Goal: Navigation & Orientation: Find specific page/section

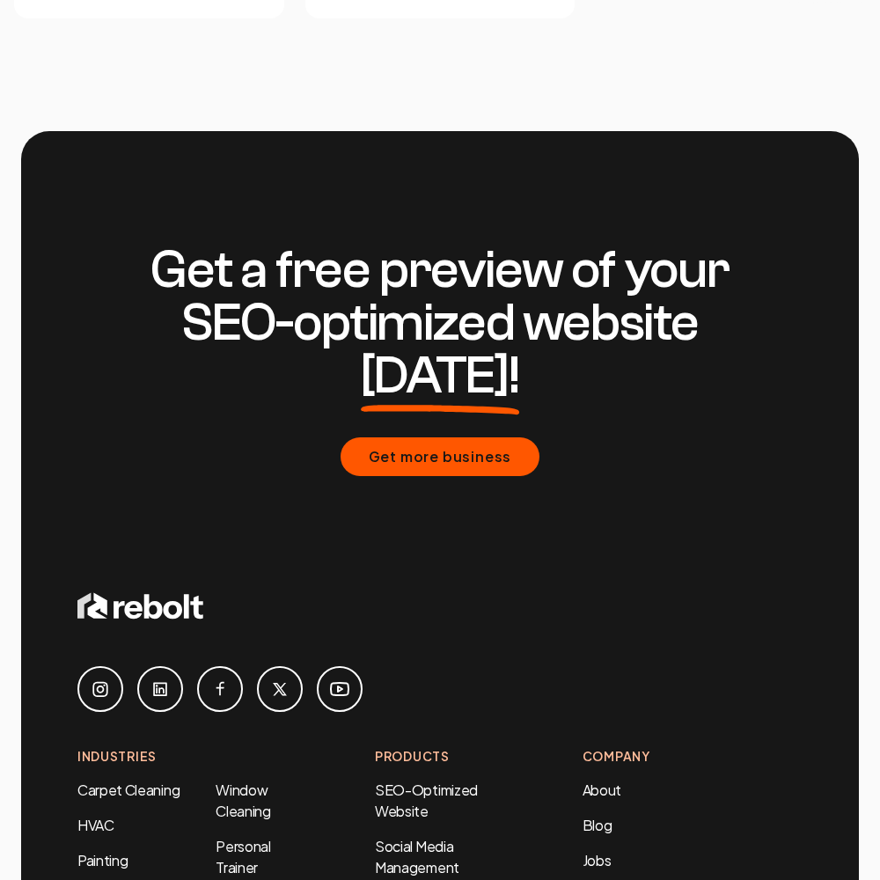
scroll to position [7532, 0]
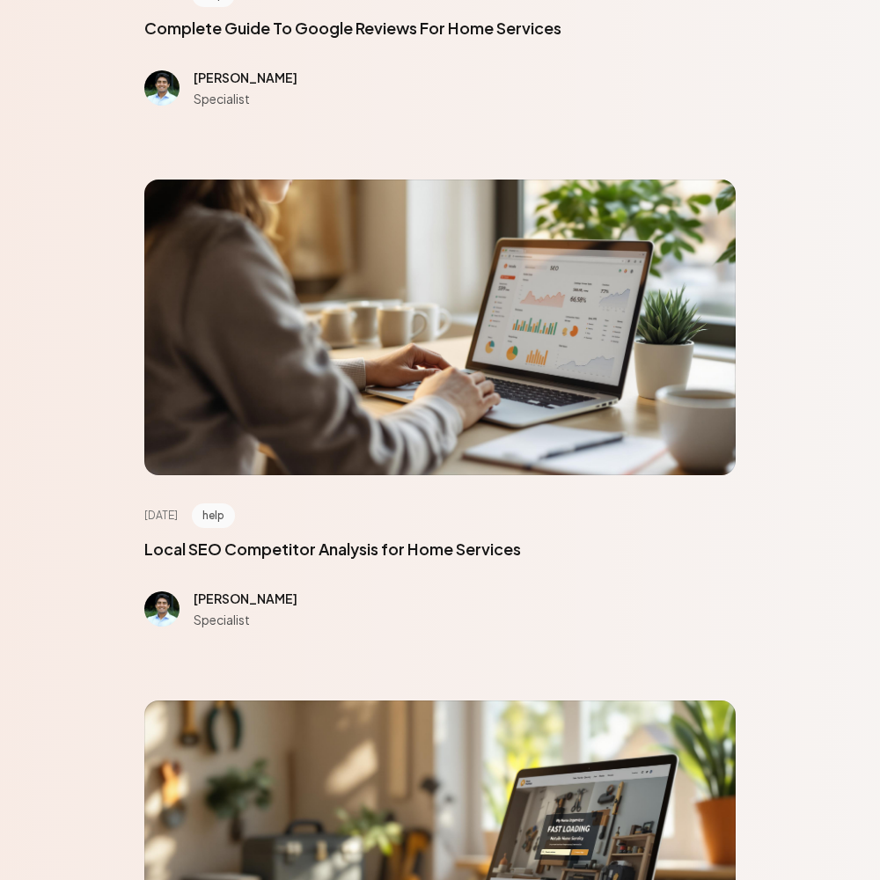
scroll to position [7920, 0]
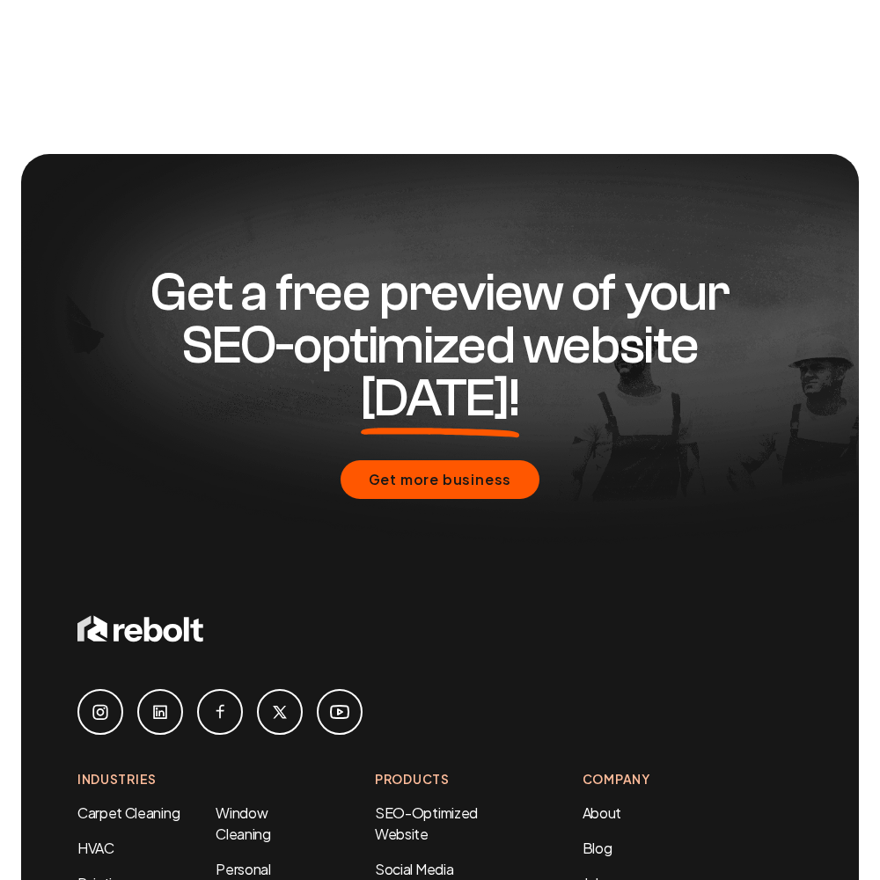
scroll to position [1437, 0]
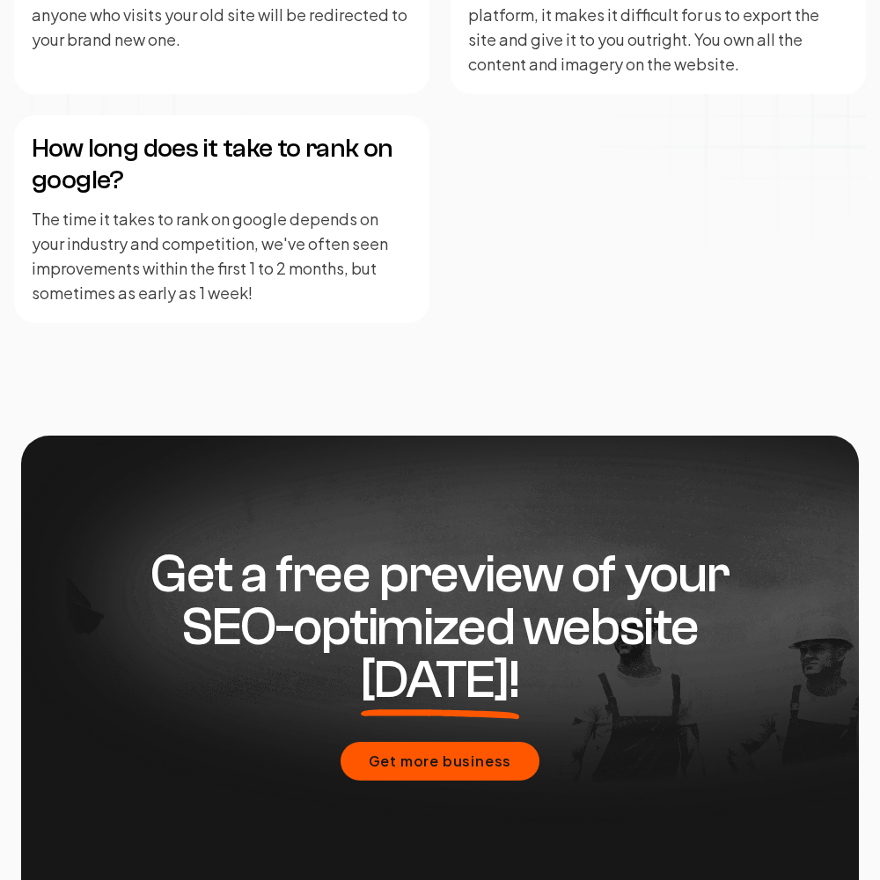
scroll to position [4334, 0]
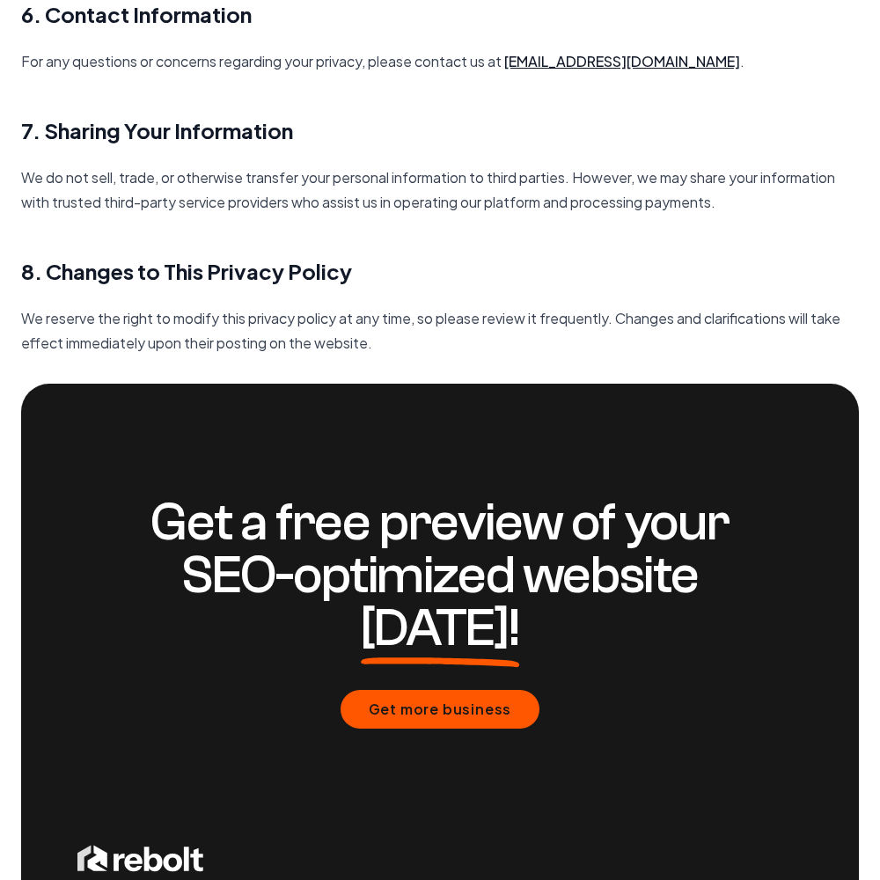
scroll to position [2547, 0]
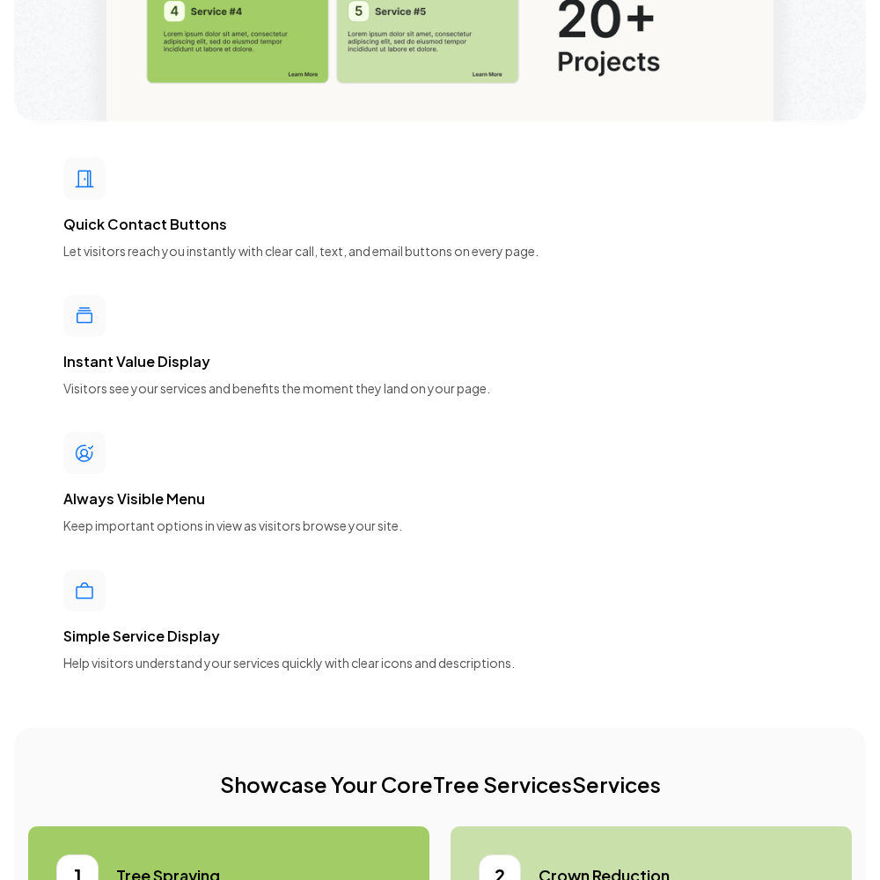
scroll to position [7920, 0]
